Goal: Task Accomplishment & Management: Complete application form

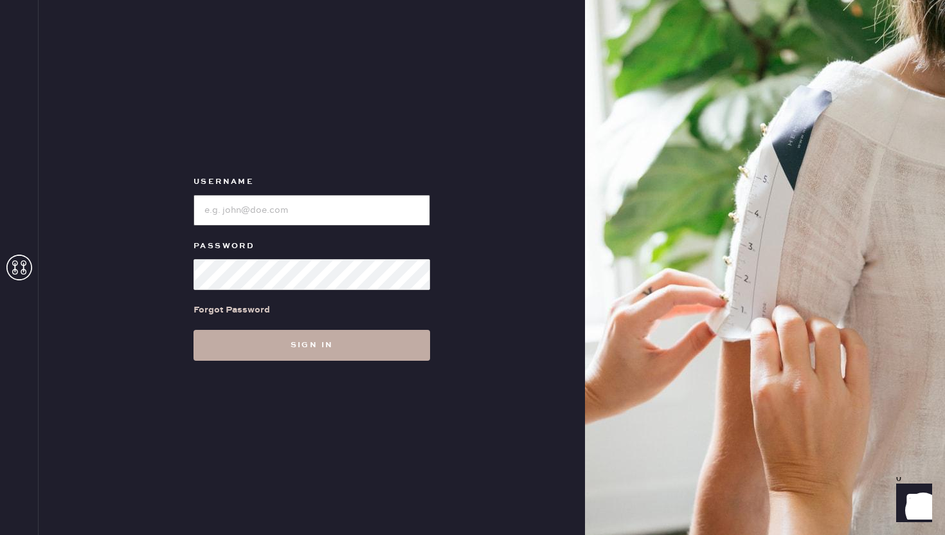
type input "reformationsoho"
click at [342, 348] on button "Sign in" at bounding box center [311, 345] width 237 height 31
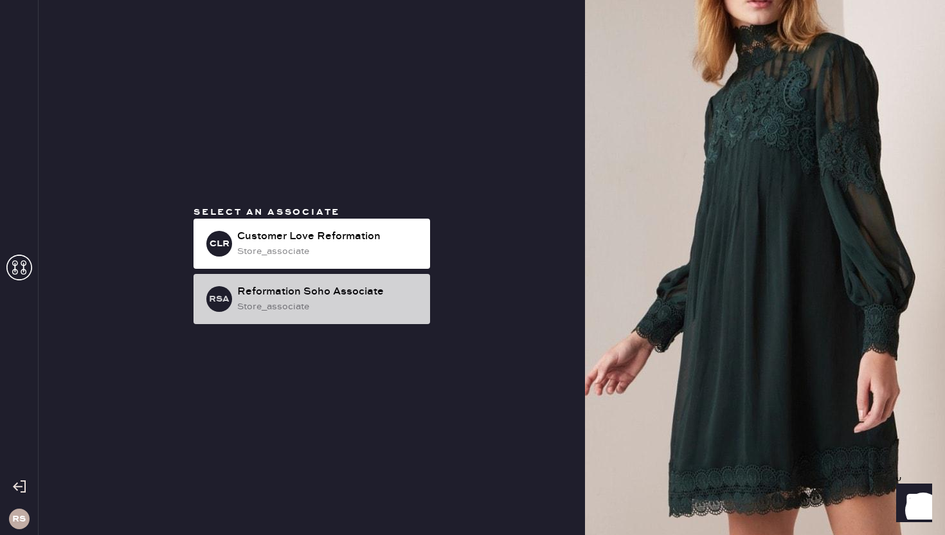
click at [341, 318] on div "RSA Reformation Soho Associate store_associate" at bounding box center [311, 299] width 237 height 50
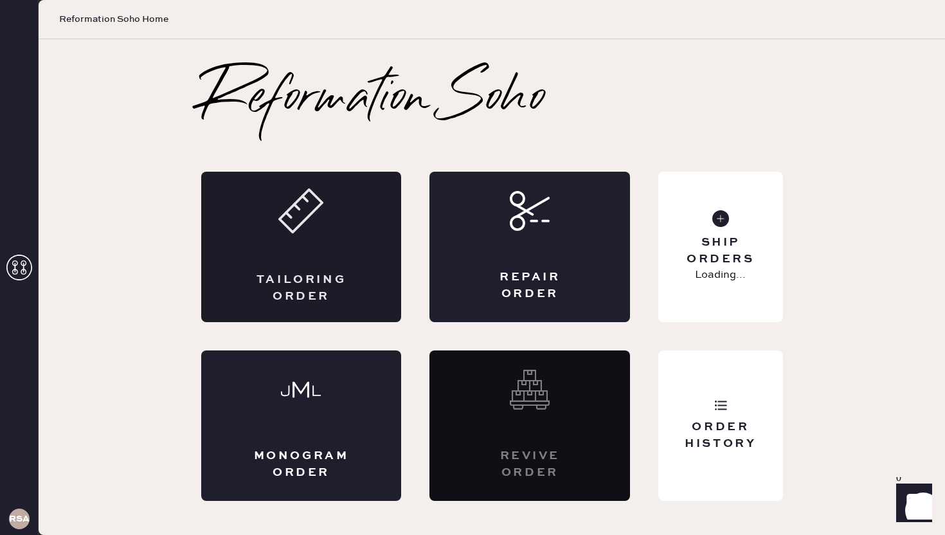
click at [328, 287] on div "Tailoring Order" at bounding box center [302, 288] width 98 height 32
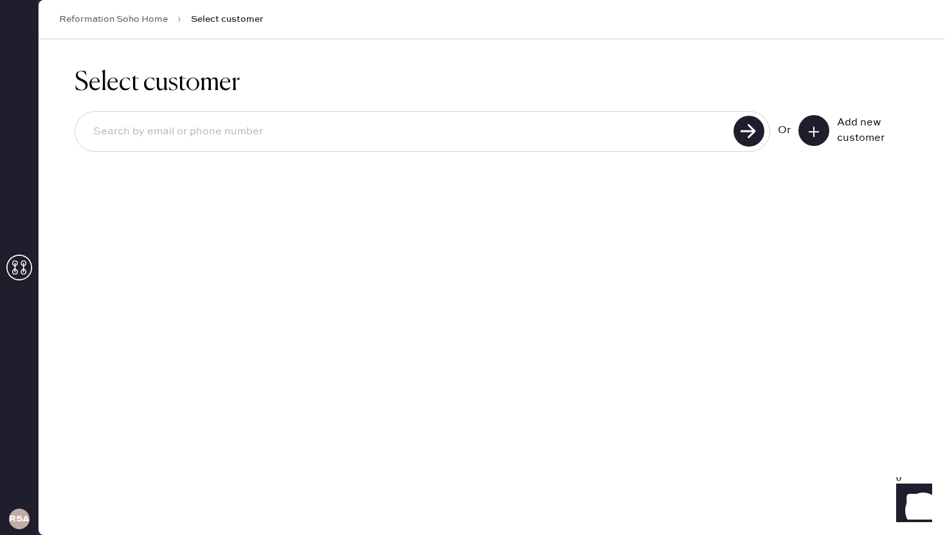
click at [812, 135] on icon at bounding box center [813, 131] width 13 height 13
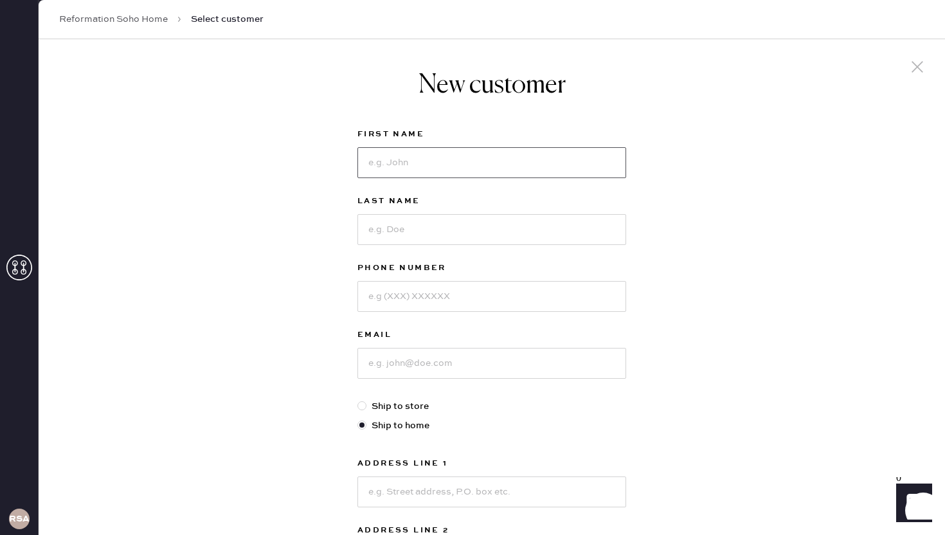
click at [552, 166] on input at bounding box center [491, 162] width 269 height 31
type input "Cara"
click at [508, 238] on input at bounding box center [491, 229] width 269 height 31
type input "[PERSON_NAME]"
click at [504, 311] on input at bounding box center [491, 296] width 269 height 31
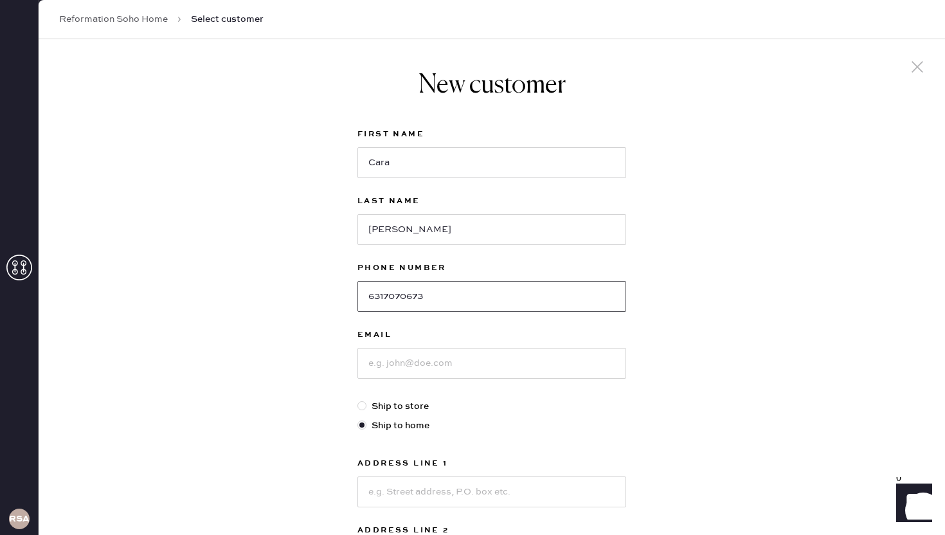
type input "6317070673"
click at [423, 399] on label "Ship to store" at bounding box center [491, 406] width 269 height 14
click at [358, 399] on input "Ship to store" at bounding box center [357, 399] width 1 height 1
radio input "true"
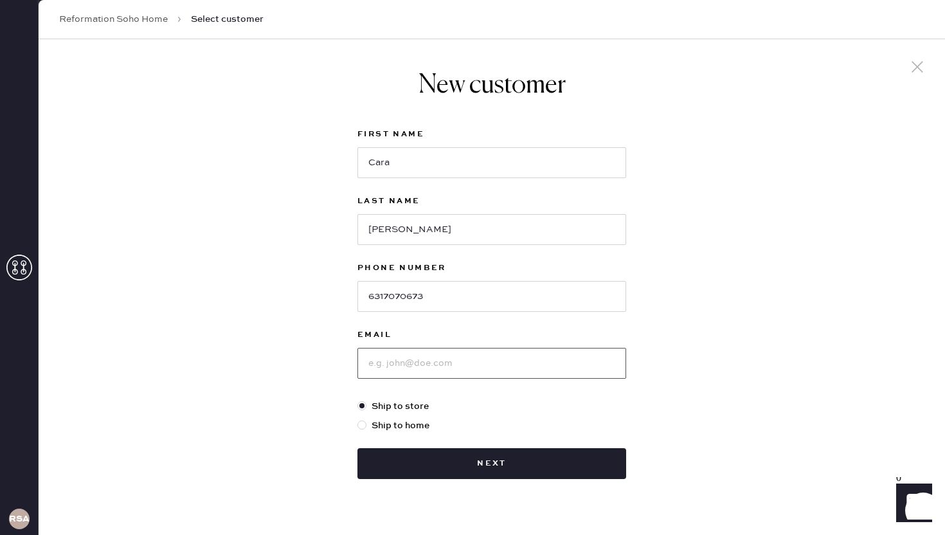
click at [418, 363] on input at bounding box center [491, 363] width 269 height 31
type input "[EMAIL_ADDRESS][DOMAIN_NAME]"
click at [367, 429] on div at bounding box center [364, 425] width 14 height 14
click at [358, 419] on input "Ship to home" at bounding box center [357, 418] width 1 height 1
radio input "true"
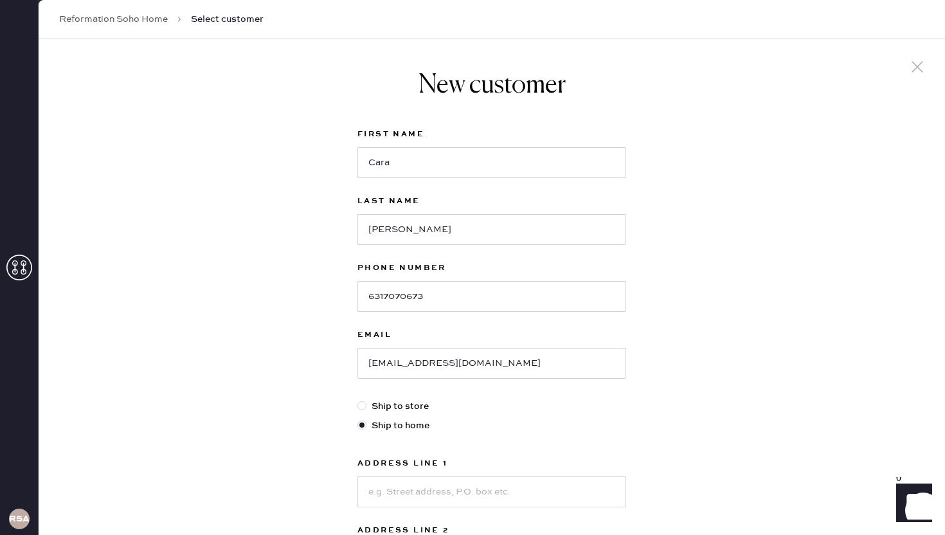
click at [436, 474] on div at bounding box center [491, 490] width 269 height 33
click at [437, 483] on input at bounding box center [491, 491] width 269 height 31
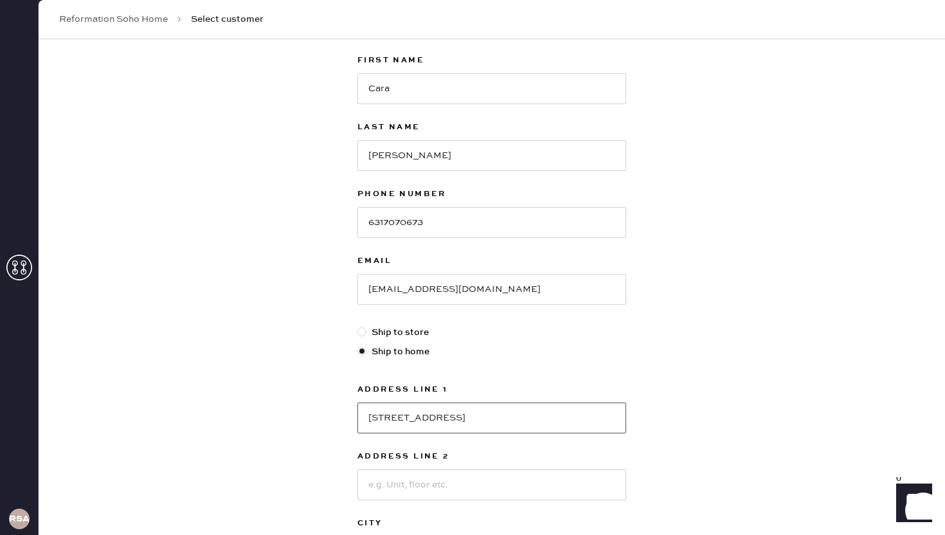
scroll to position [158, 0]
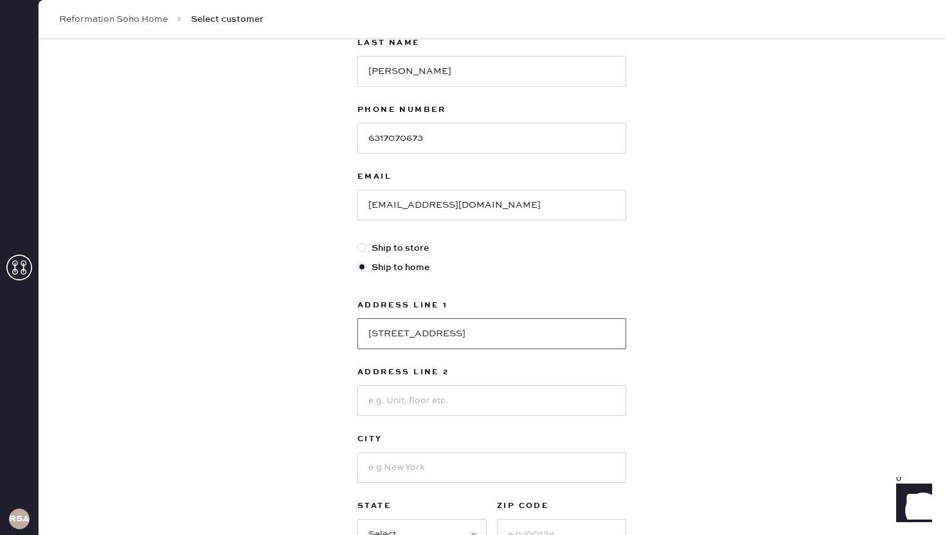
type input "[STREET_ADDRESS]"
click at [453, 515] on div "State" at bounding box center [421, 507] width 129 height 18
click at [413, 405] on input at bounding box center [491, 400] width 269 height 31
type input "1104"
click at [419, 480] on input at bounding box center [491, 467] width 269 height 31
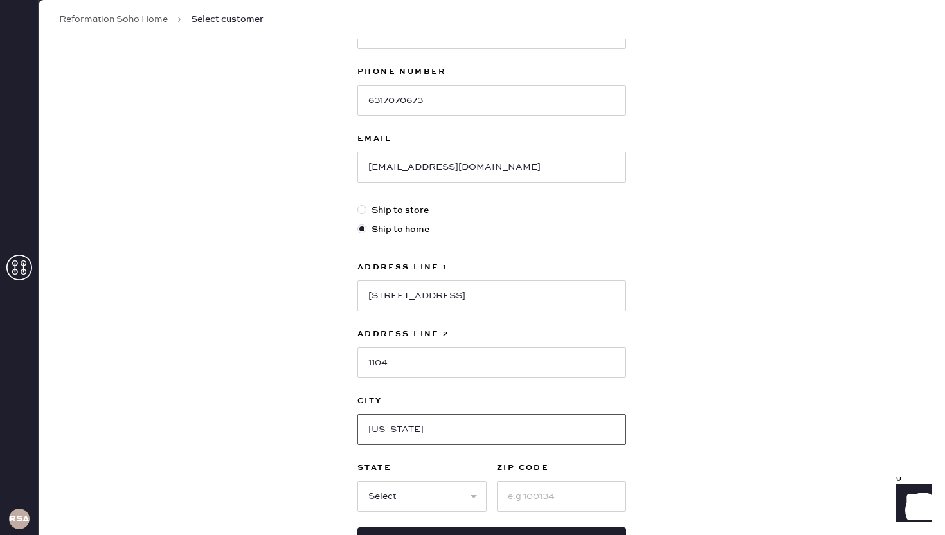
scroll to position [197, 0]
type input "[US_STATE]"
click at [421, 518] on div "First Name [PERSON_NAME] Last Name [PERSON_NAME] Phone Number [PHONE_NUMBER] Em…" at bounding box center [491, 242] width 269 height 627
click at [418, 499] on select "Select AK AL AR AZ CA CO CT [GEOGRAPHIC_DATA] DE FL [GEOGRAPHIC_DATA] HI [GEOGR…" at bounding box center [421, 494] width 129 height 31
select select "NY"
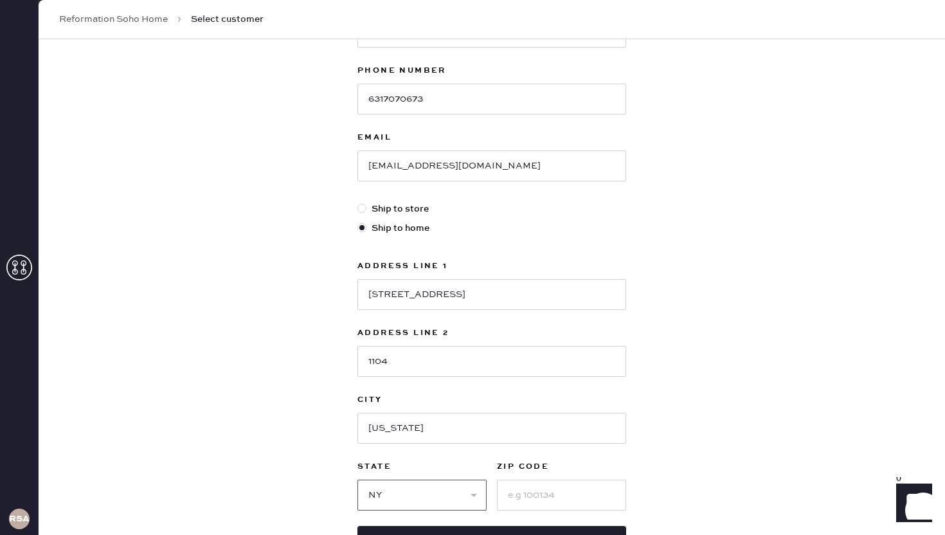
click at [357, 479] on select "Select AK AL AR AZ CA CO CT [GEOGRAPHIC_DATA] DE FL [GEOGRAPHIC_DATA] HI [GEOGR…" at bounding box center [421, 494] width 129 height 31
drag, startPoint x: 418, startPoint y: 499, endPoint x: 513, endPoint y: 486, distance: 96.0
click at [513, 486] on input at bounding box center [561, 494] width 129 height 31
type input "10069"
drag, startPoint x: 513, startPoint y: 486, endPoint x: 323, endPoint y: 452, distance: 193.2
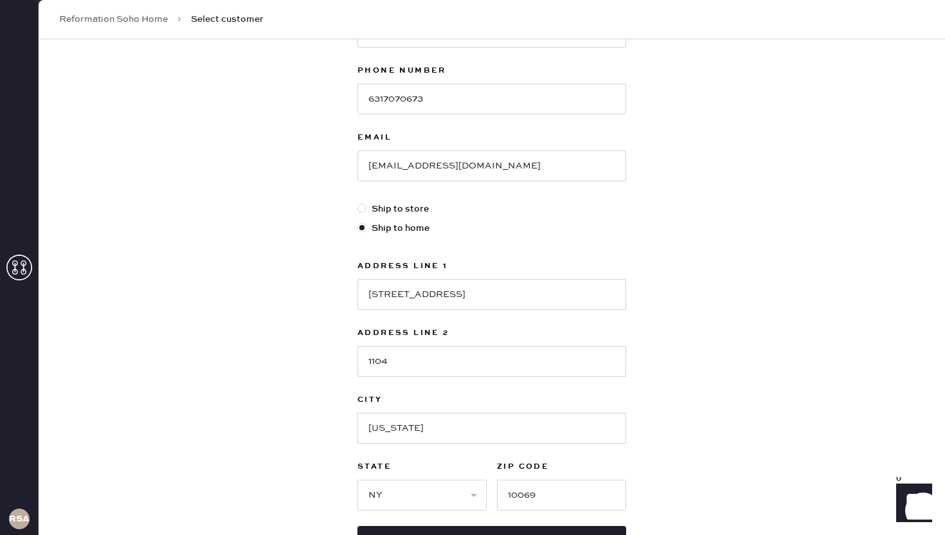
click at [323, 452] on div "New customer First Name [PERSON_NAME] Last Name [PERSON_NAME] Phone Number [PHO…" at bounding box center [492, 240] width 906 height 797
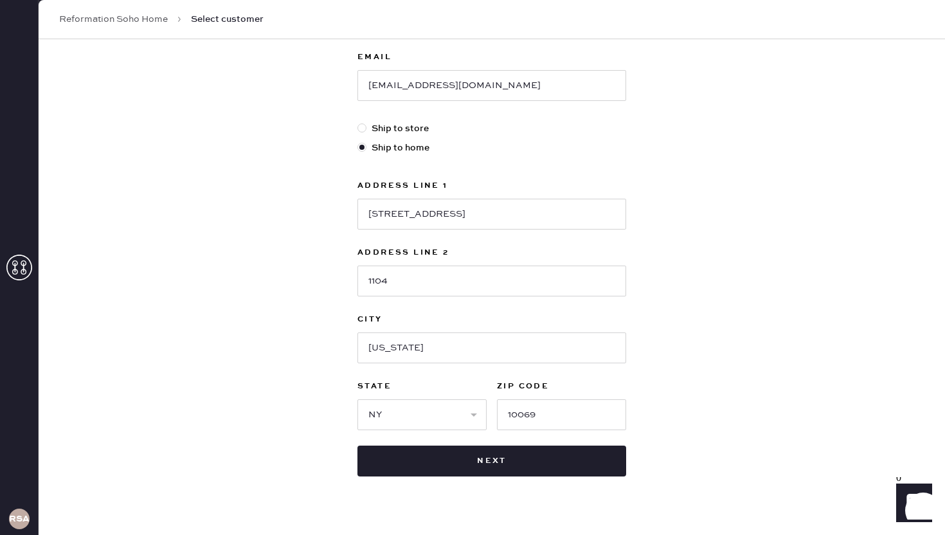
scroll to position [277, 0]
click at [443, 476] on button "Next" at bounding box center [491, 461] width 269 height 31
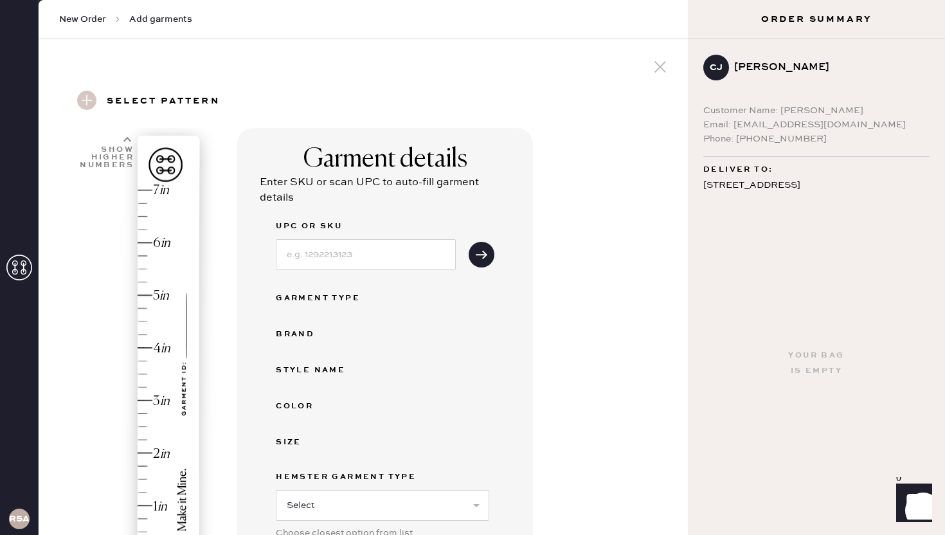
drag, startPoint x: 323, startPoint y: 452, endPoint x: 775, endPoint y: 188, distance: 523.7
click at [775, 188] on div "[STREET_ADDRESS][US_STATE]" at bounding box center [816, 201] width 226 height 49
drag, startPoint x: 775, startPoint y: 188, endPoint x: 345, endPoint y: 255, distance: 435.2
click at [345, 255] on input at bounding box center [366, 254] width 180 height 31
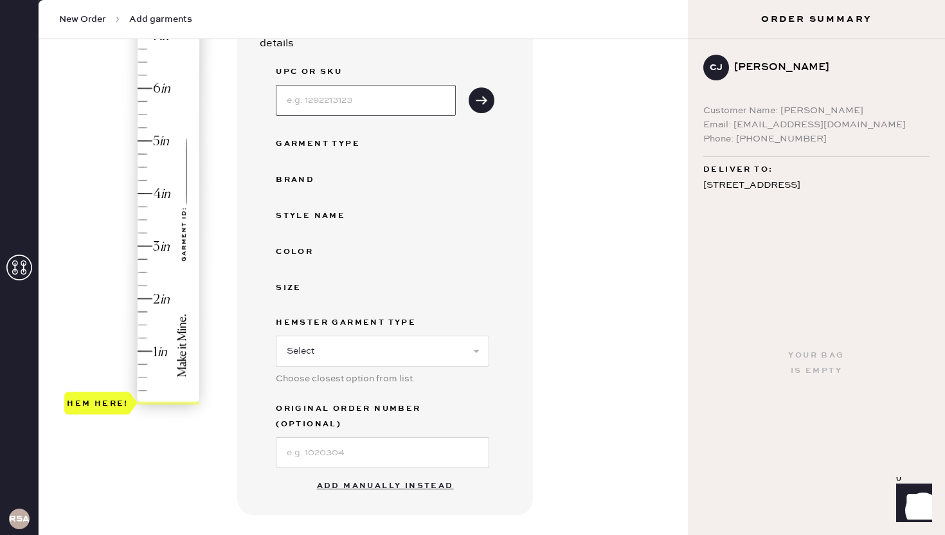
scroll to position [182, 0]
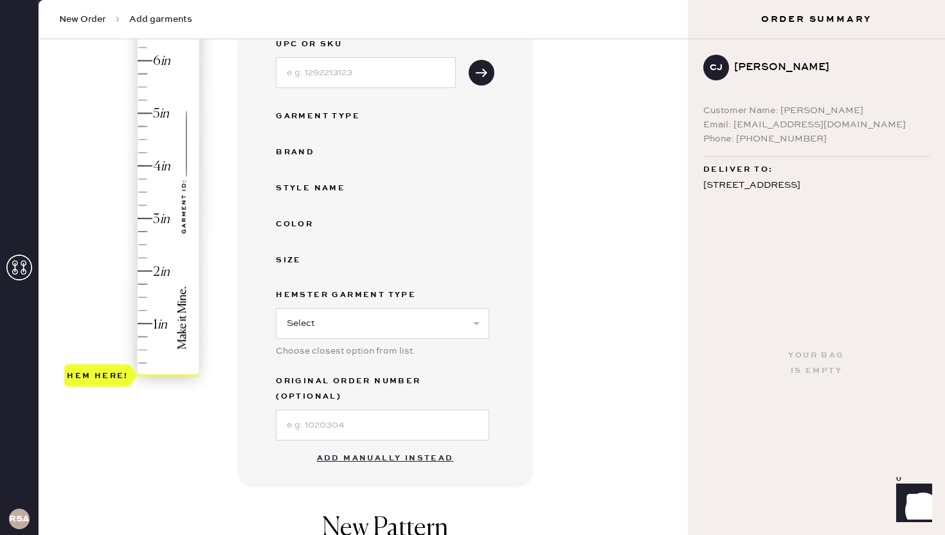
click at [365, 445] on button "Add manually instead" at bounding box center [385, 458] width 152 height 26
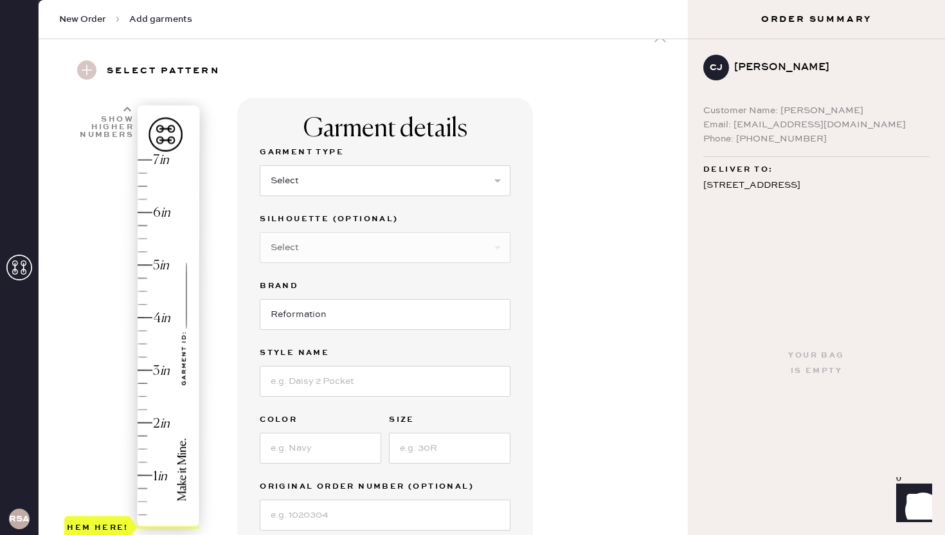
scroll to position [0, 0]
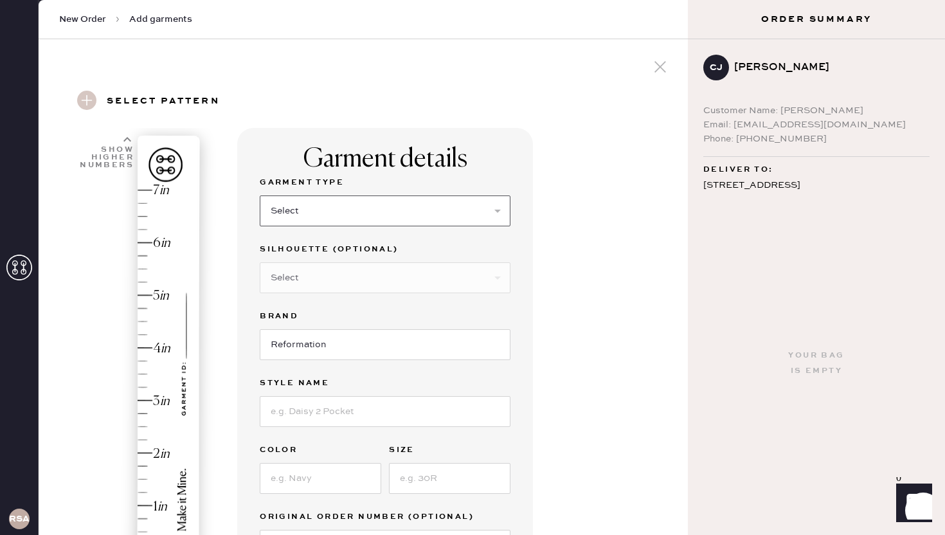
click at [343, 217] on select "Select Basic Skirt Jeans Leggings Pants Shorts Basic Sleeved Dress Basic Sleeve…" at bounding box center [385, 210] width 251 height 31
select select "2"
click at [260, 195] on select "Select Basic Skirt Jeans Leggings Pants Shorts Basic Sleeved Dress Basic Sleeve…" at bounding box center [385, 210] width 251 height 31
click at [324, 280] on select "Select Other" at bounding box center [385, 277] width 251 height 31
select select "5"
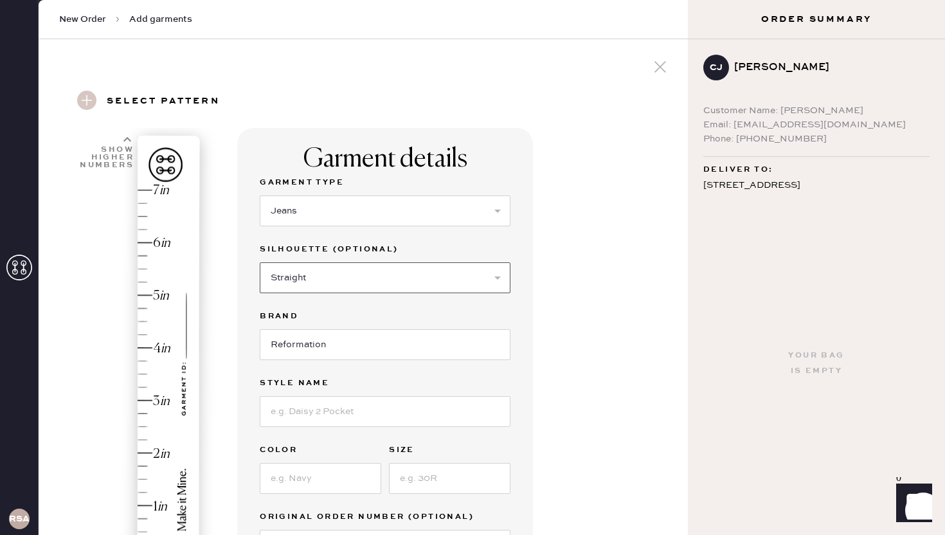
click at [260, 262] on select "Select Shorts Cropped Flare Boot Cut Straight Skinny Other" at bounding box center [385, 277] width 251 height 31
click at [334, 406] on input at bounding box center [385, 411] width 251 height 31
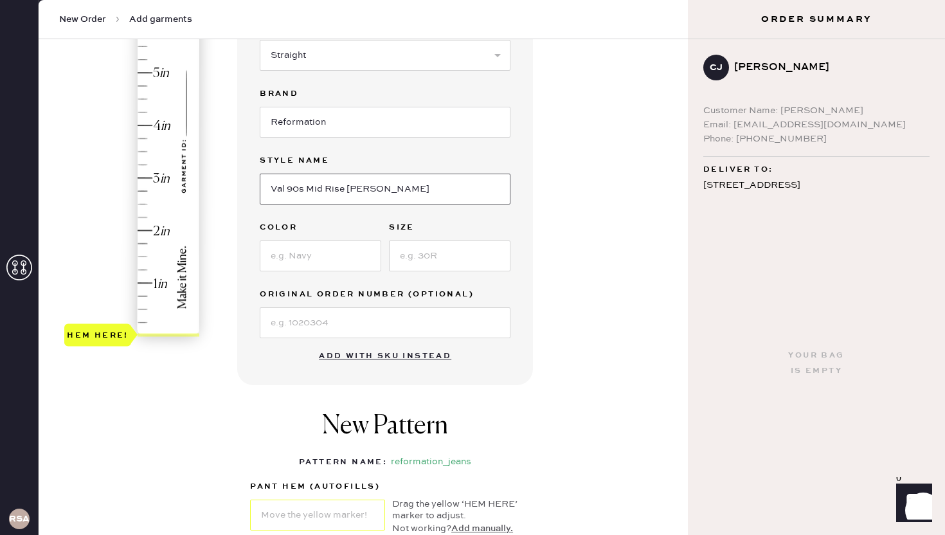
scroll to position [224, 0]
type input "Val 90s Mid Rise [PERSON_NAME]"
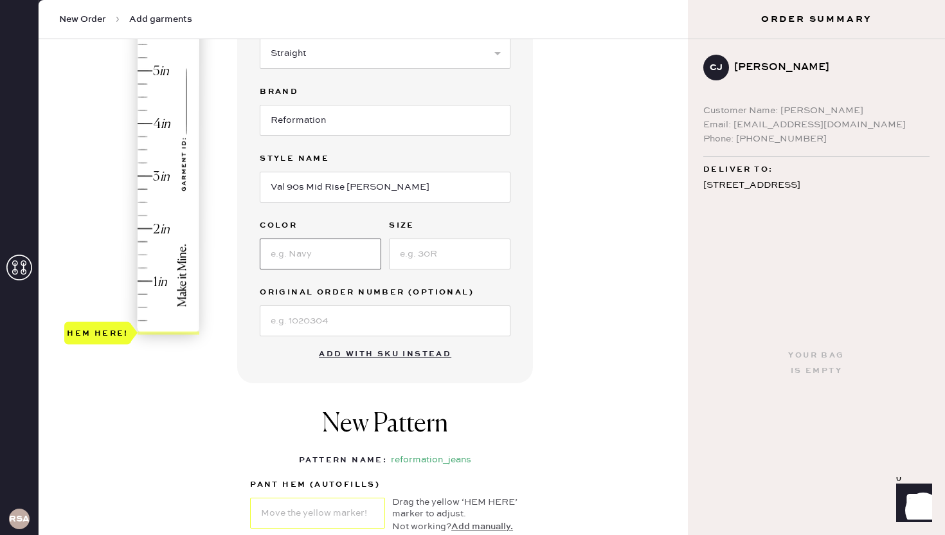
click at [320, 247] on input at bounding box center [320, 253] width 121 height 31
type input "Pelican"
click at [425, 253] on input at bounding box center [449, 253] width 121 height 31
